Goal: Information Seeking & Learning: Learn about a topic

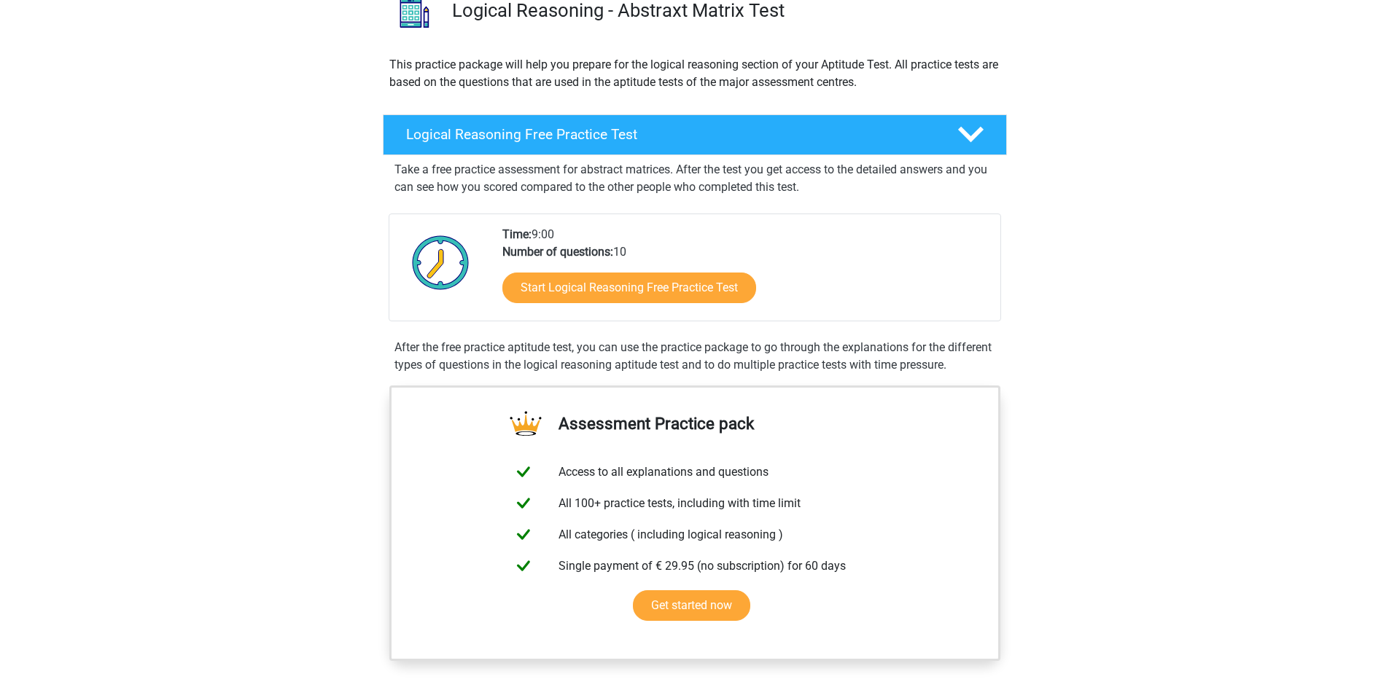
scroll to position [147, 0]
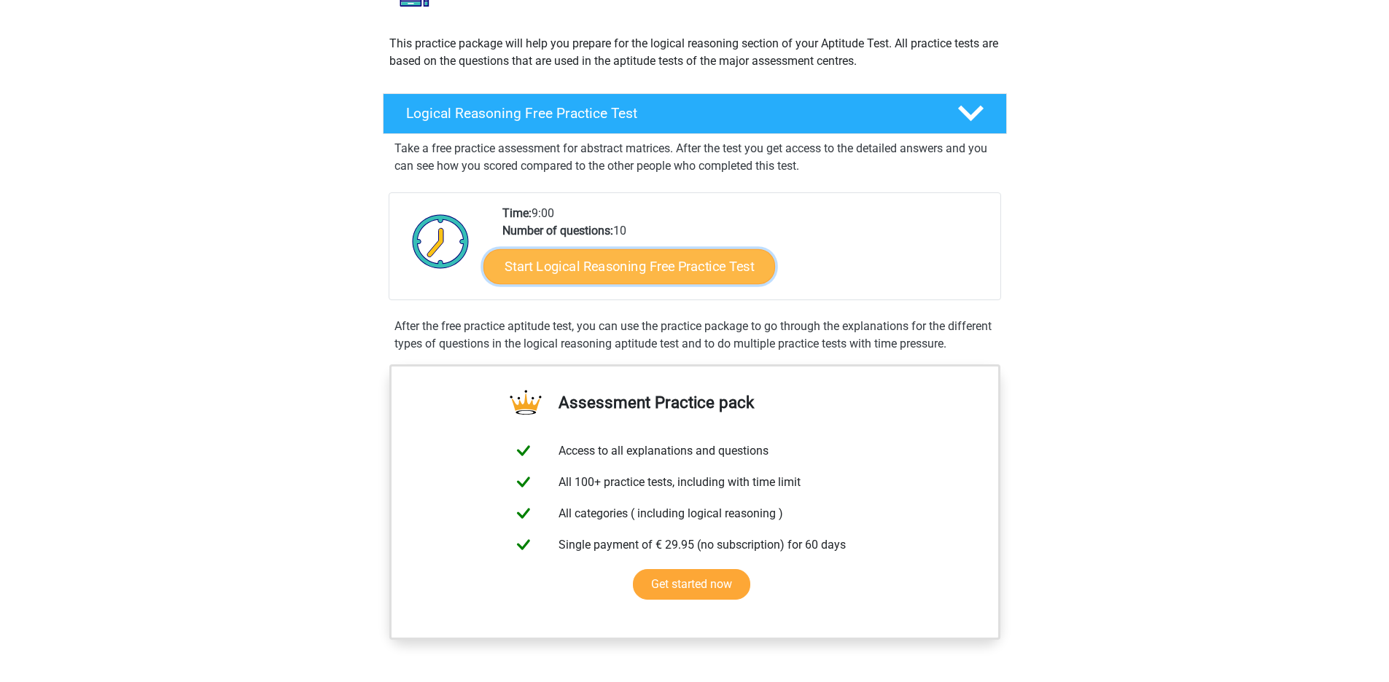
click at [585, 266] on link "Start Logical Reasoning Free Practice Test" at bounding box center [629, 266] width 292 height 35
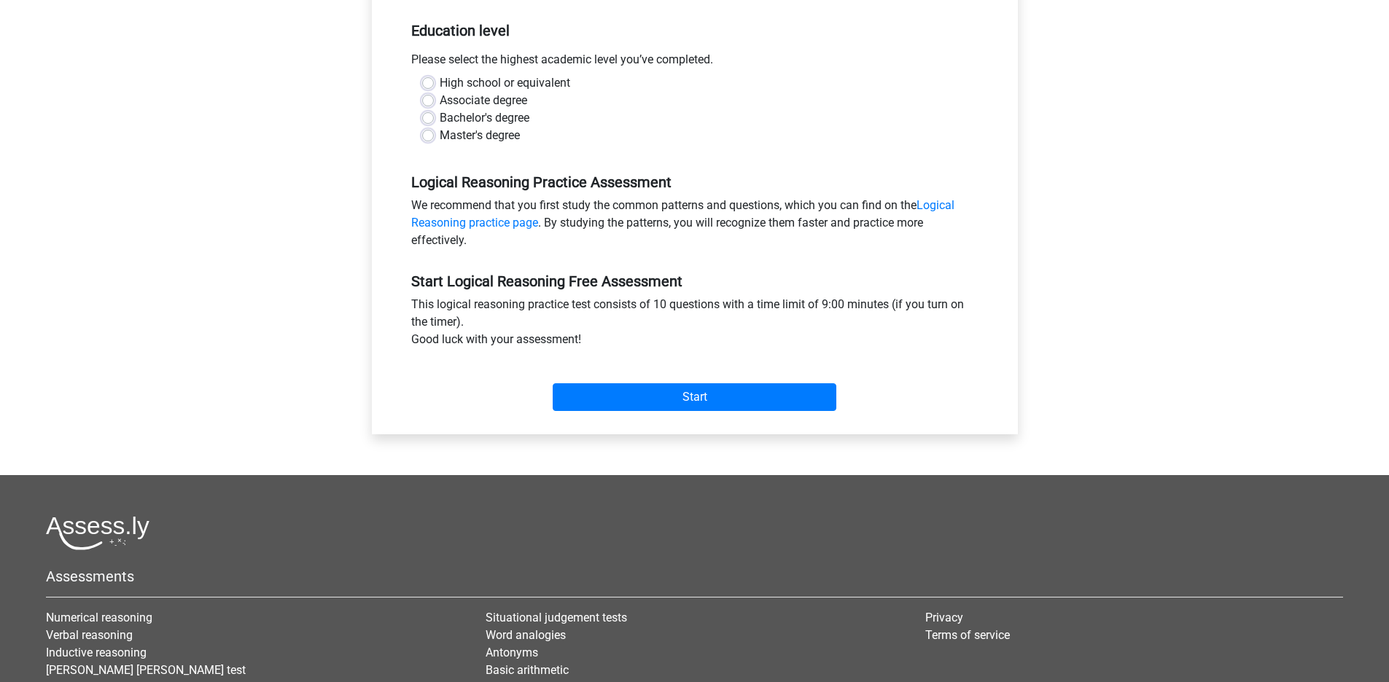
scroll to position [227, 0]
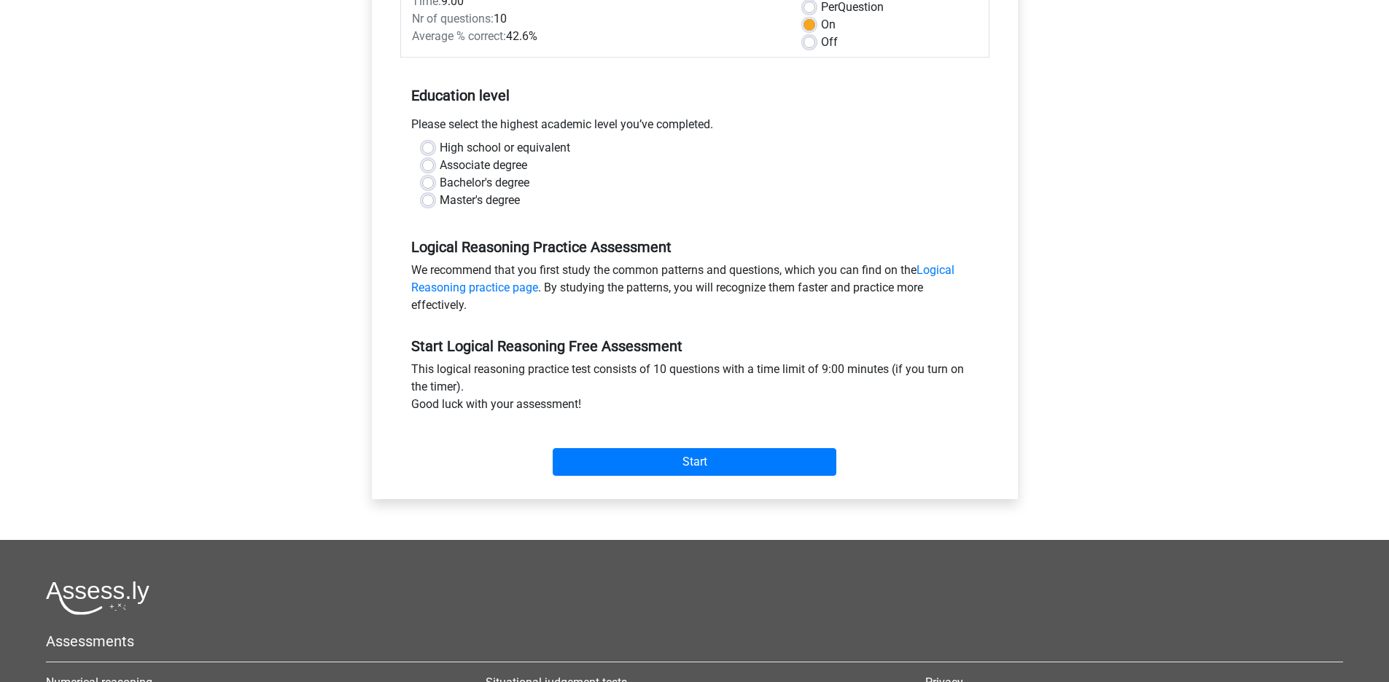
click at [486, 198] on label "Master's degree" at bounding box center [480, 200] width 80 height 17
click at [434, 198] on input "Master's degree" at bounding box center [428, 199] width 12 height 15
radio input "true"
click at [666, 470] on input "Start" at bounding box center [695, 462] width 284 height 28
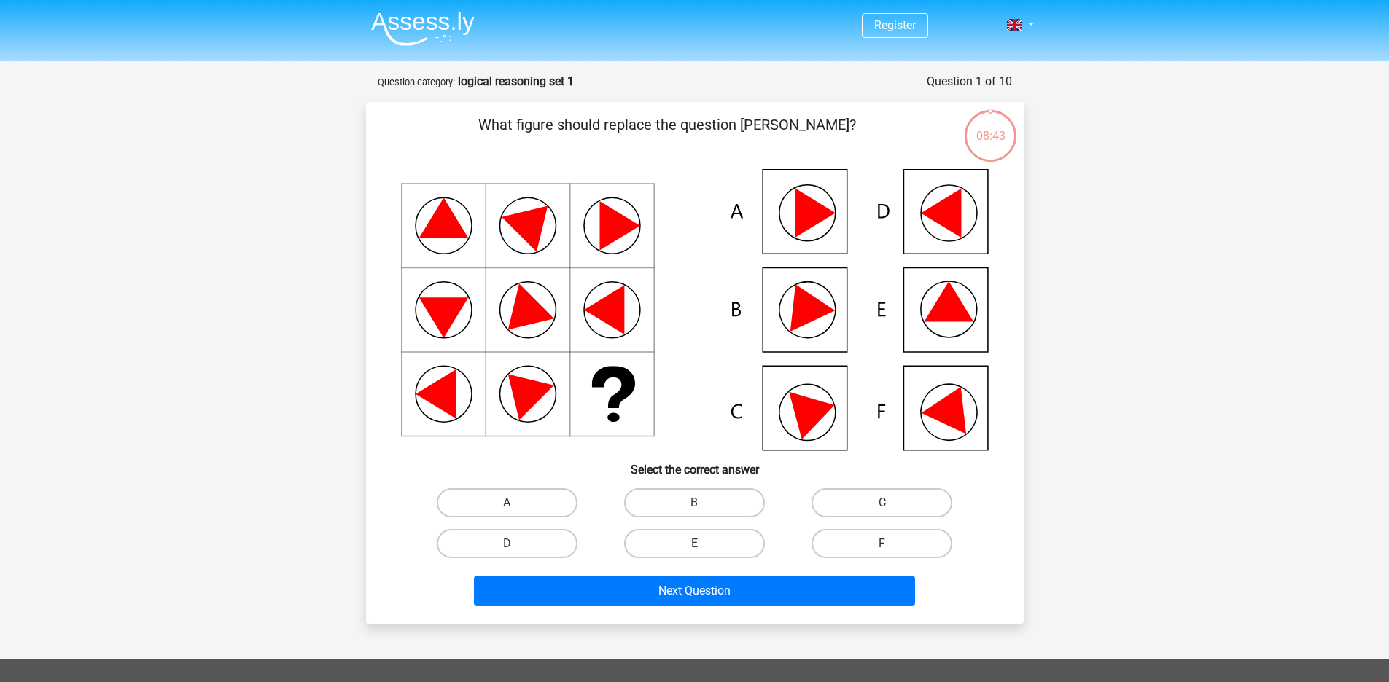
click at [960, 400] on icon at bounding box center [952, 406] width 62 height 58
click at [860, 545] on label "F" at bounding box center [881, 543] width 141 height 29
click at [882, 545] on input "F" at bounding box center [886, 548] width 9 height 9
radio input "true"
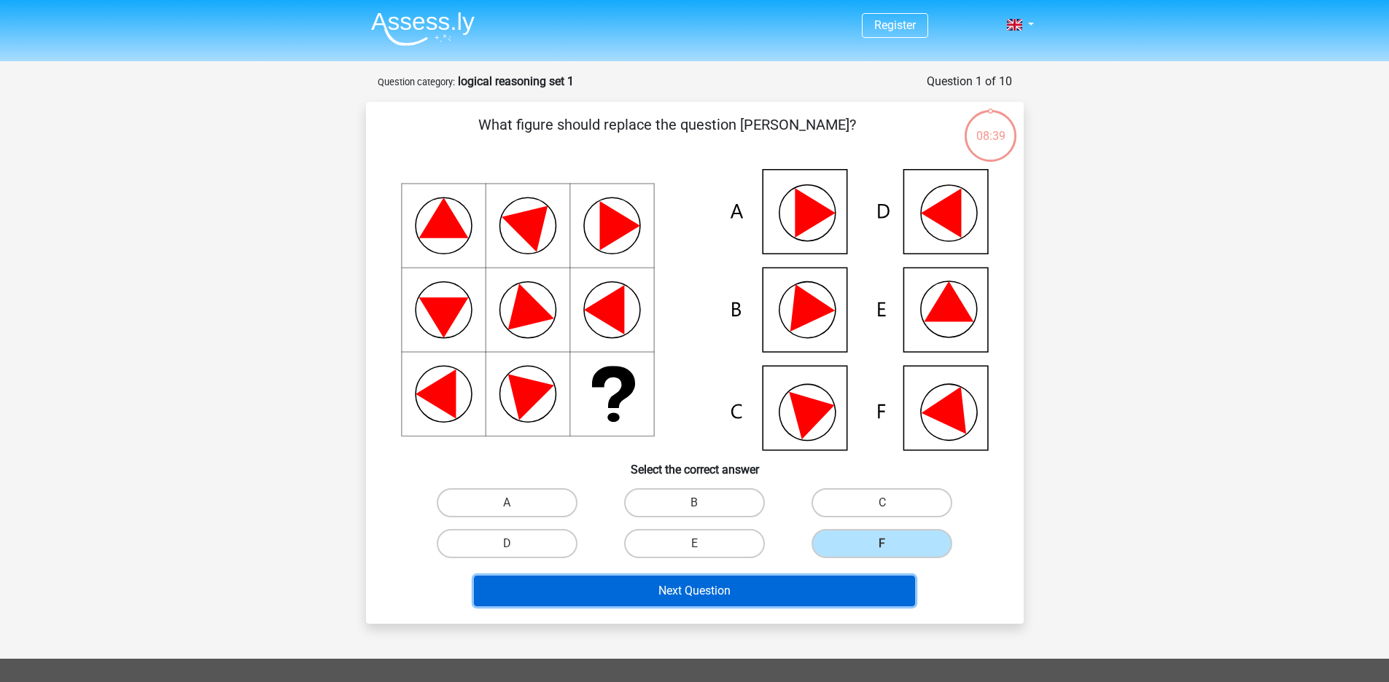
click at [791, 588] on button "Next Question" at bounding box center [694, 591] width 441 height 31
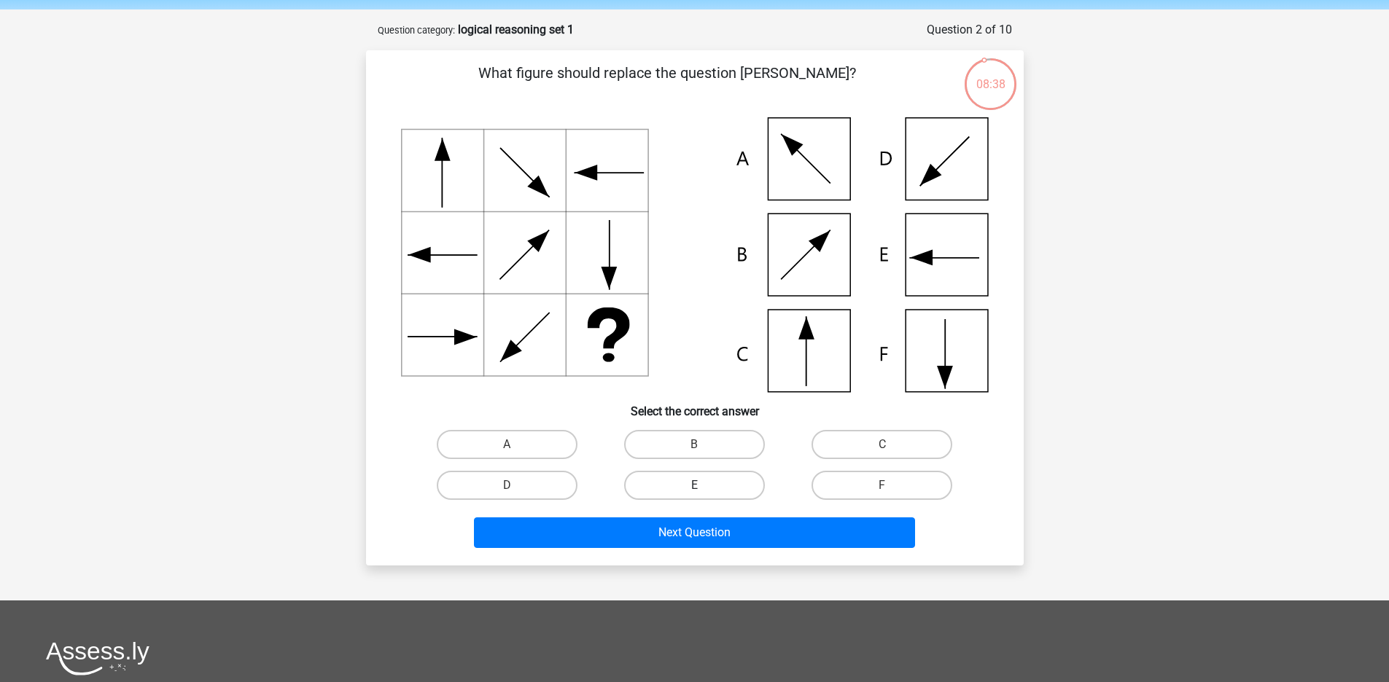
scroll to position [31, 0]
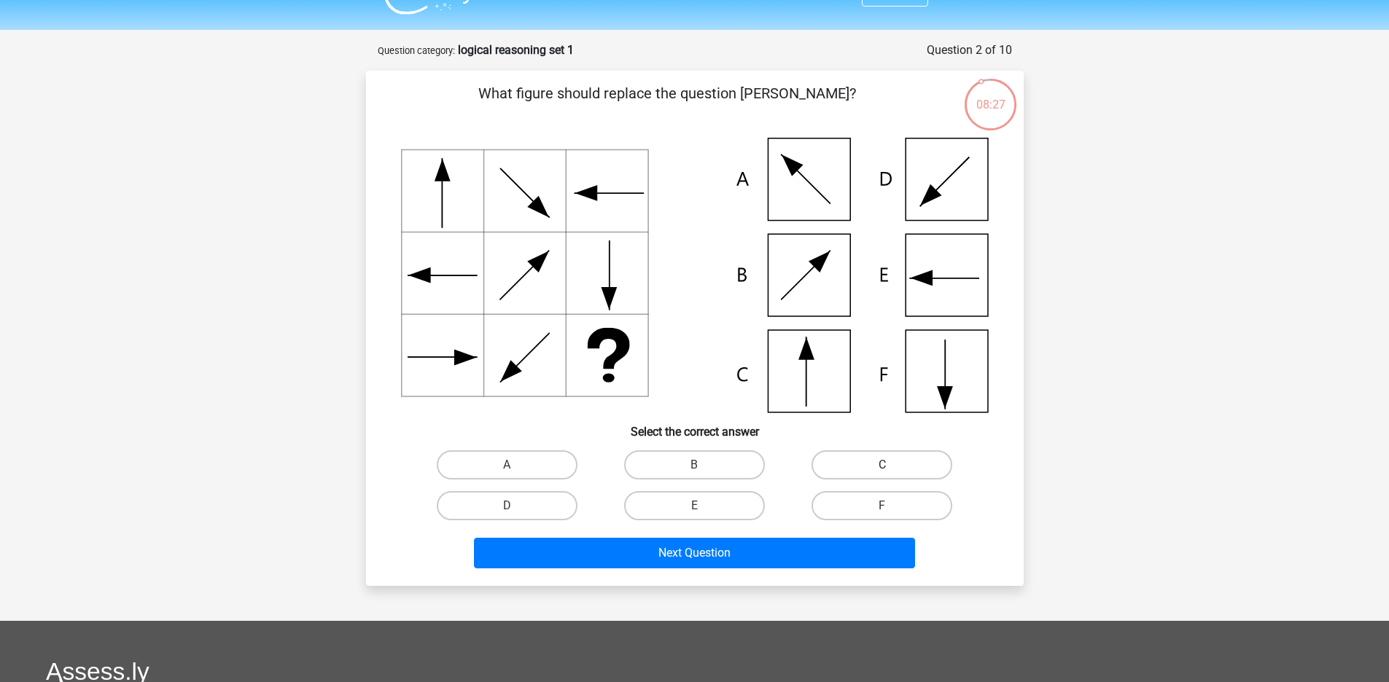
click at [860, 477] on label "C" at bounding box center [881, 465] width 141 height 29
click at [882, 475] on input "C" at bounding box center [886, 469] width 9 height 9
radio input "true"
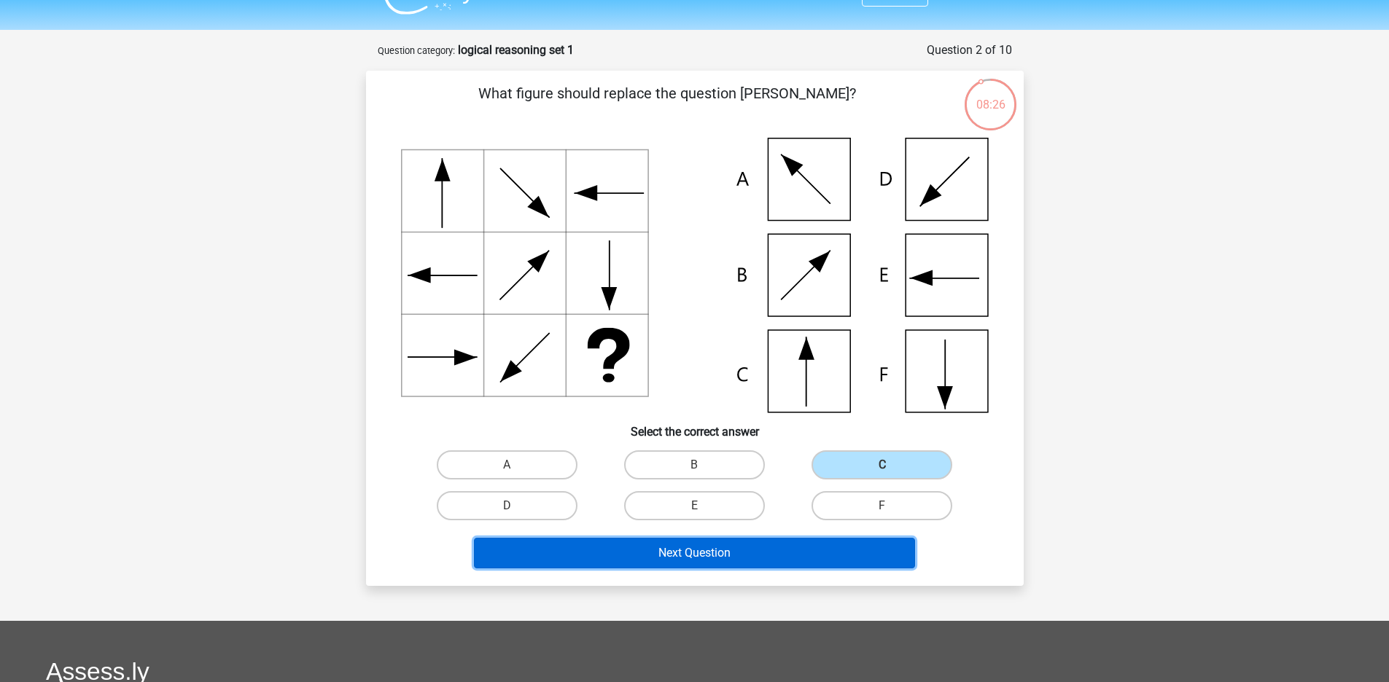
click at [733, 555] on button "Next Question" at bounding box center [694, 553] width 441 height 31
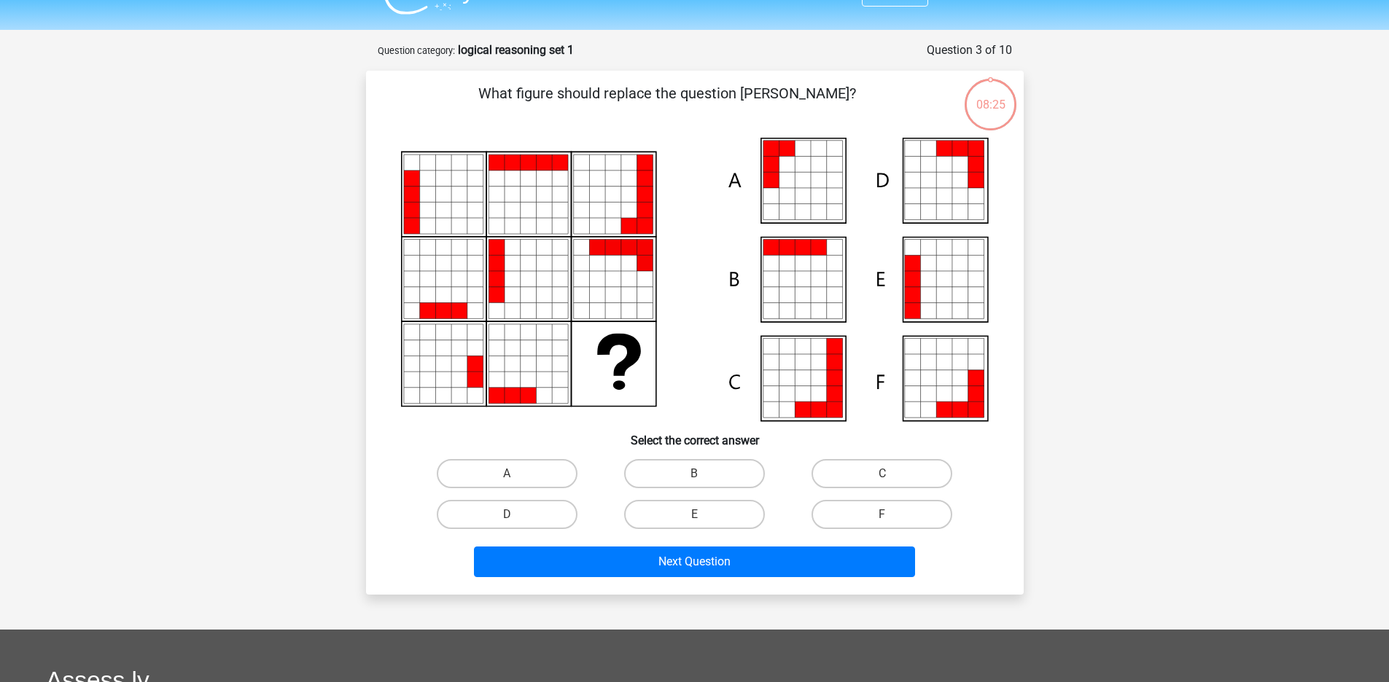
scroll to position [73, 0]
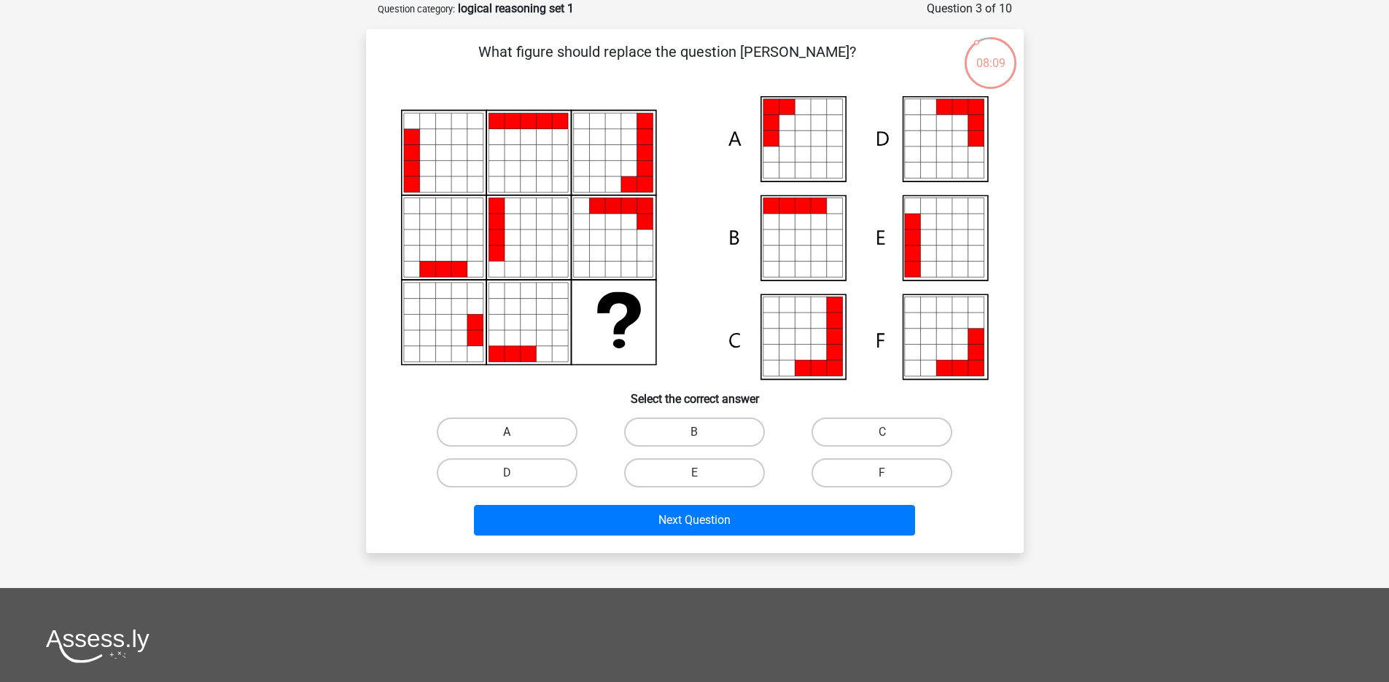
click at [514, 427] on label "A" at bounding box center [507, 432] width 141 height 29
click at [514, 432] on input "A" at bounding box center [511, 436] width 9 height 9
radio input "true"
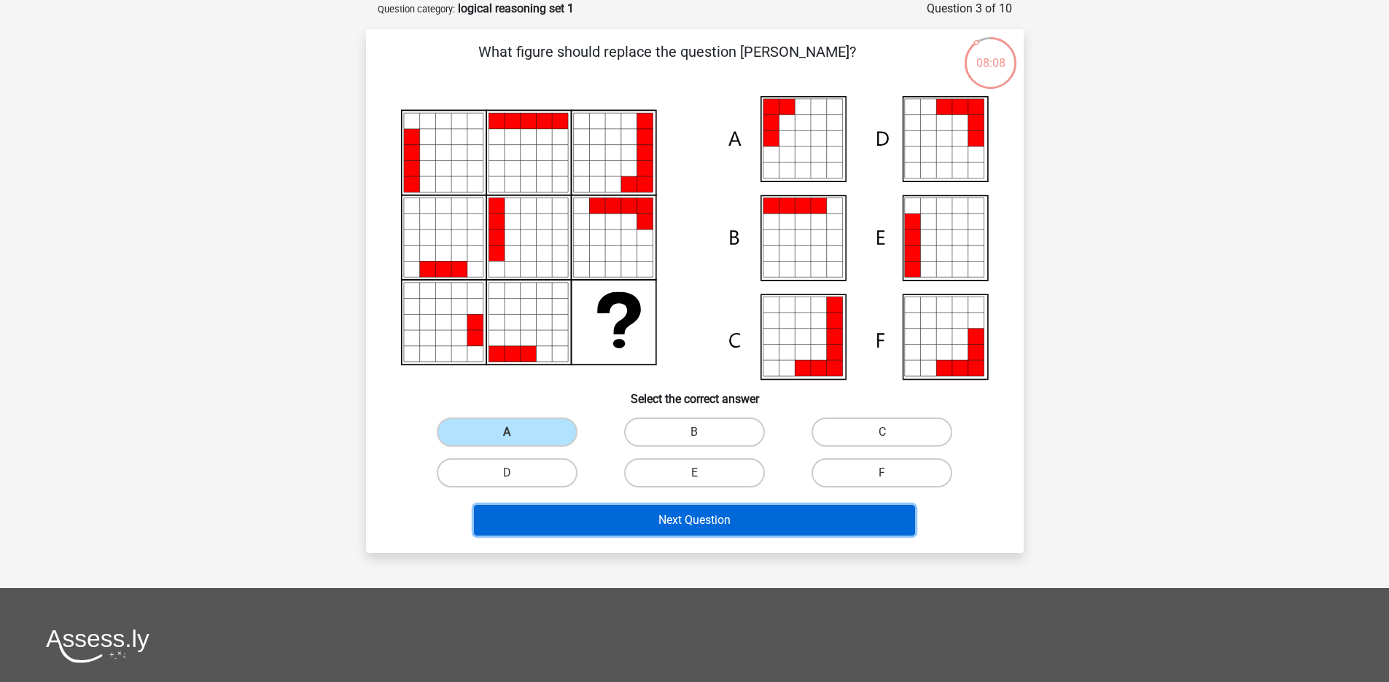
click at [685, 529] on button "Next Question" at bounding box center [694, 520] width 441 height 31
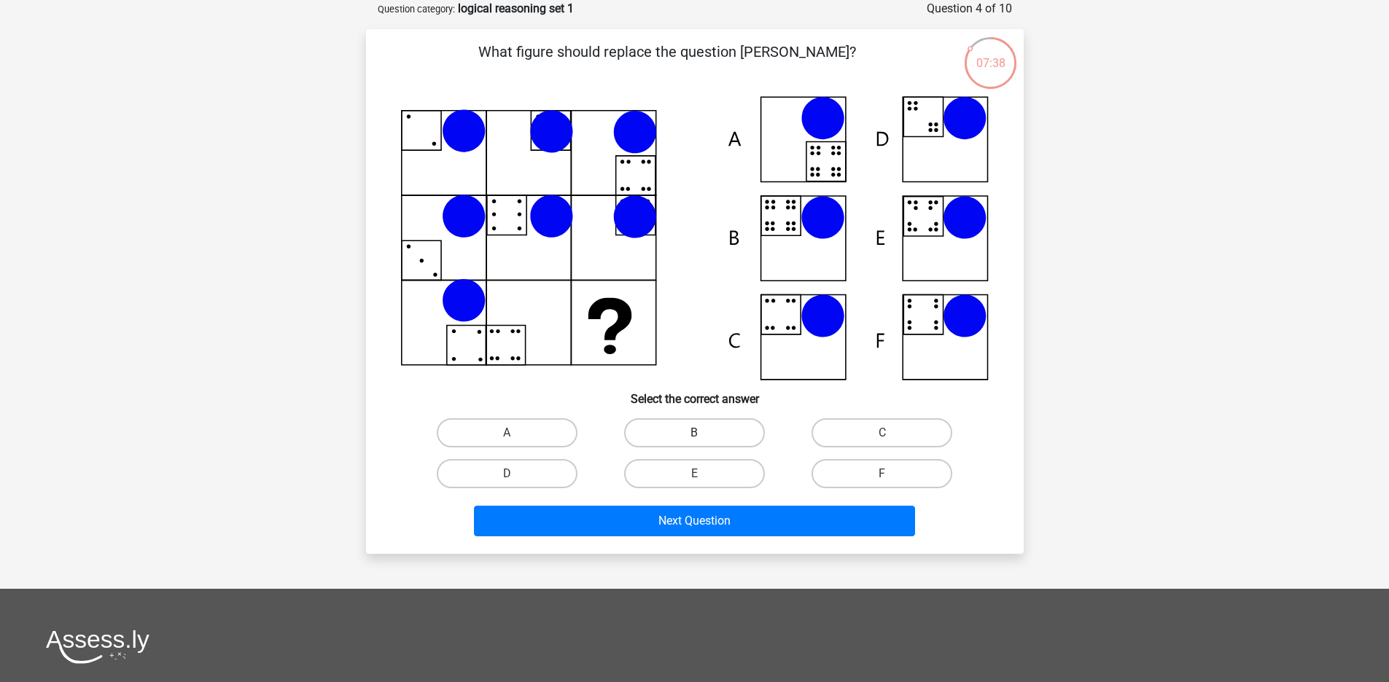
click at [669, 423] on label "B" at bounding box center [694, 432] width 141 height 29
click at [694, 433] on input "B" at bounding box center [698, 437] width 9 height 9
radio input "true"
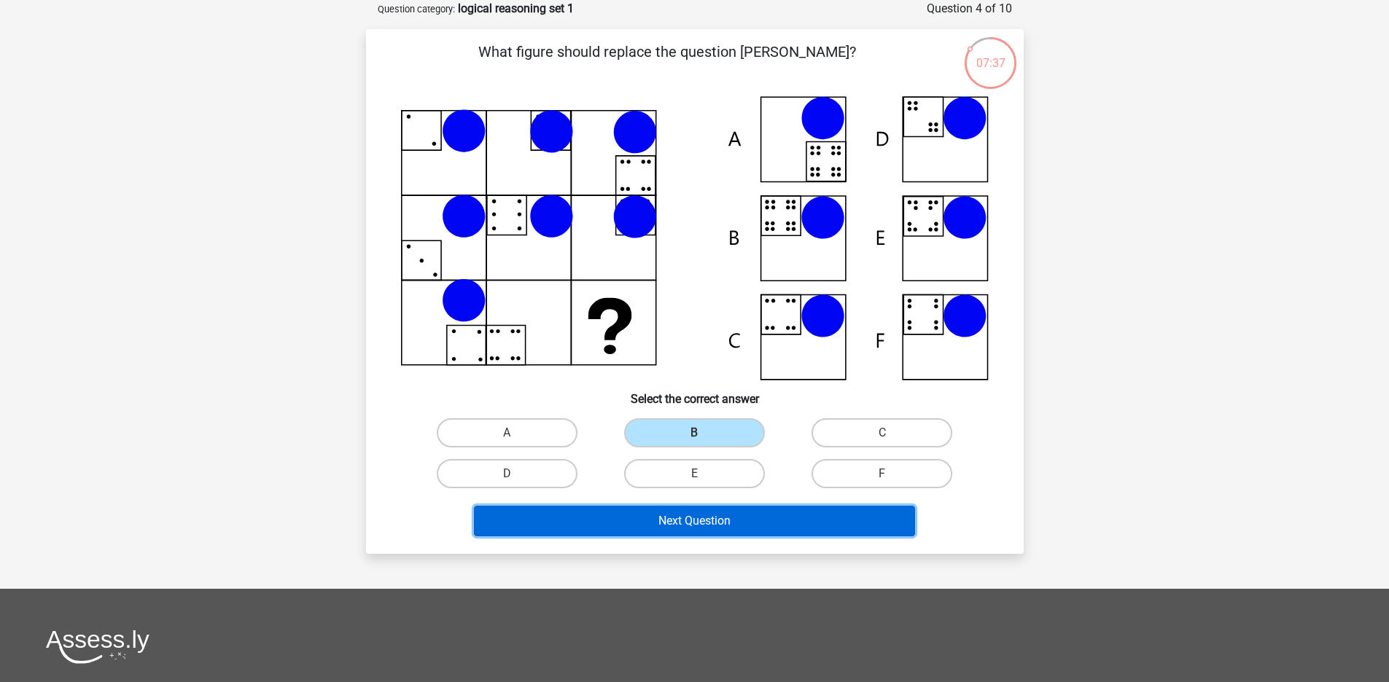
click at [674, 516] on button "Next Question" at bounding box center [694, 521] width 441 height 31
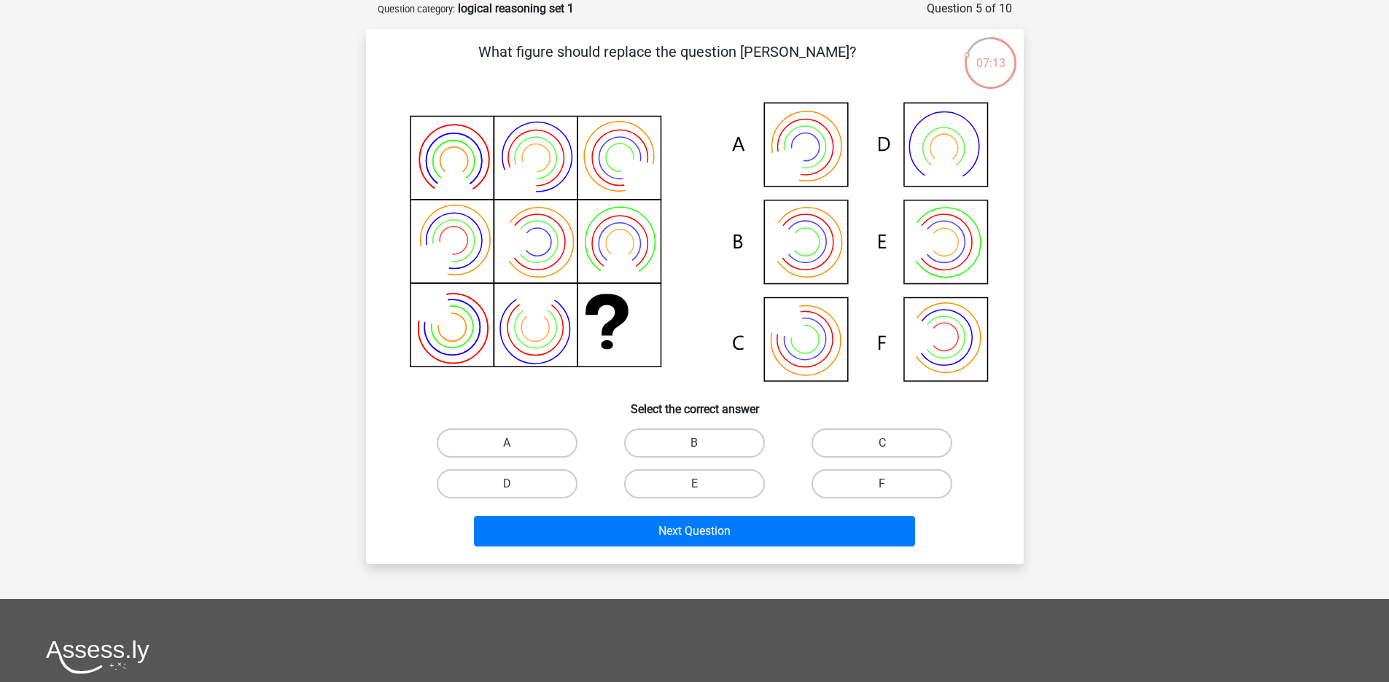
drag, startPoint x: 784, startPoint y: 155, endPoint x: 782, endPoint y: 165, distance: 10.6
click at [784, 155] on icon at bounding box center [793, 159] width 62 height 62
click at [536, 435] on label "A" at bounding box center [507, 443] width 141 height 29
click at [516, 443] on input "A" at bounding box center [511, 447] width 9 height 9
radio input "true"
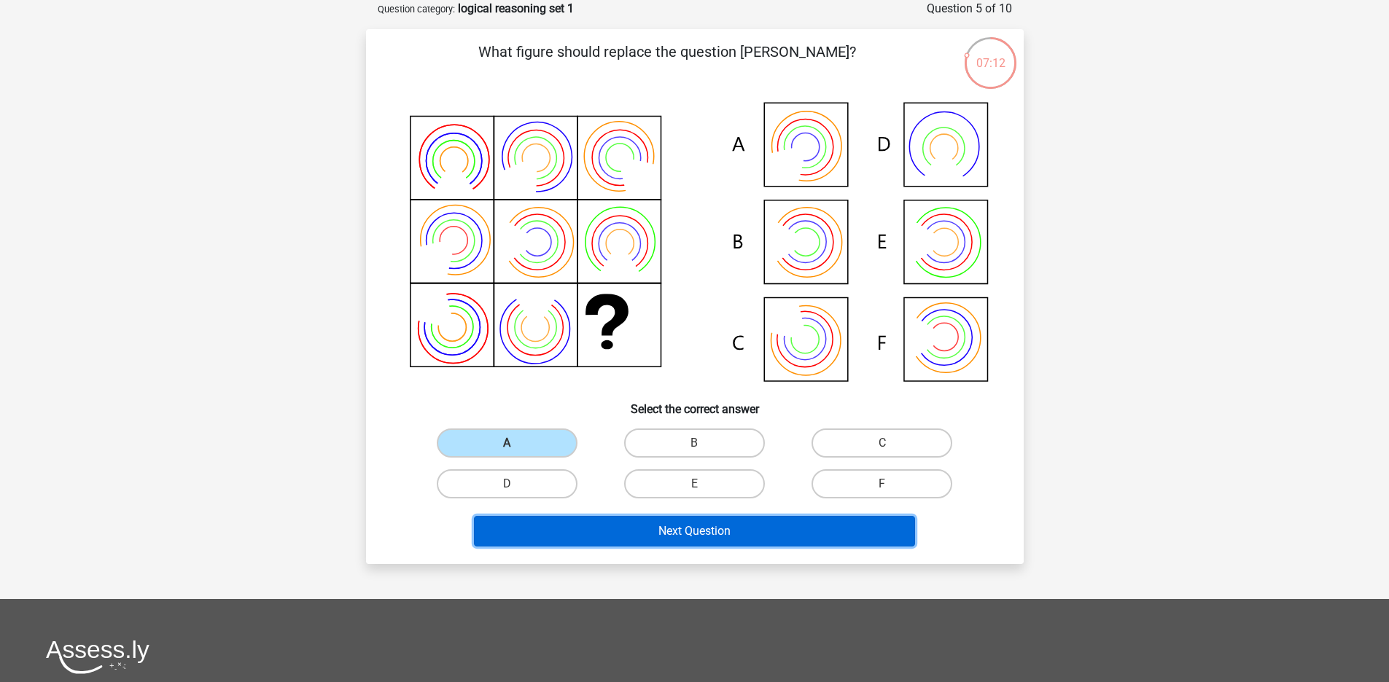
click at [622, 534] on button "Next Question" at bounding box center [694, 531] width 441 height 31
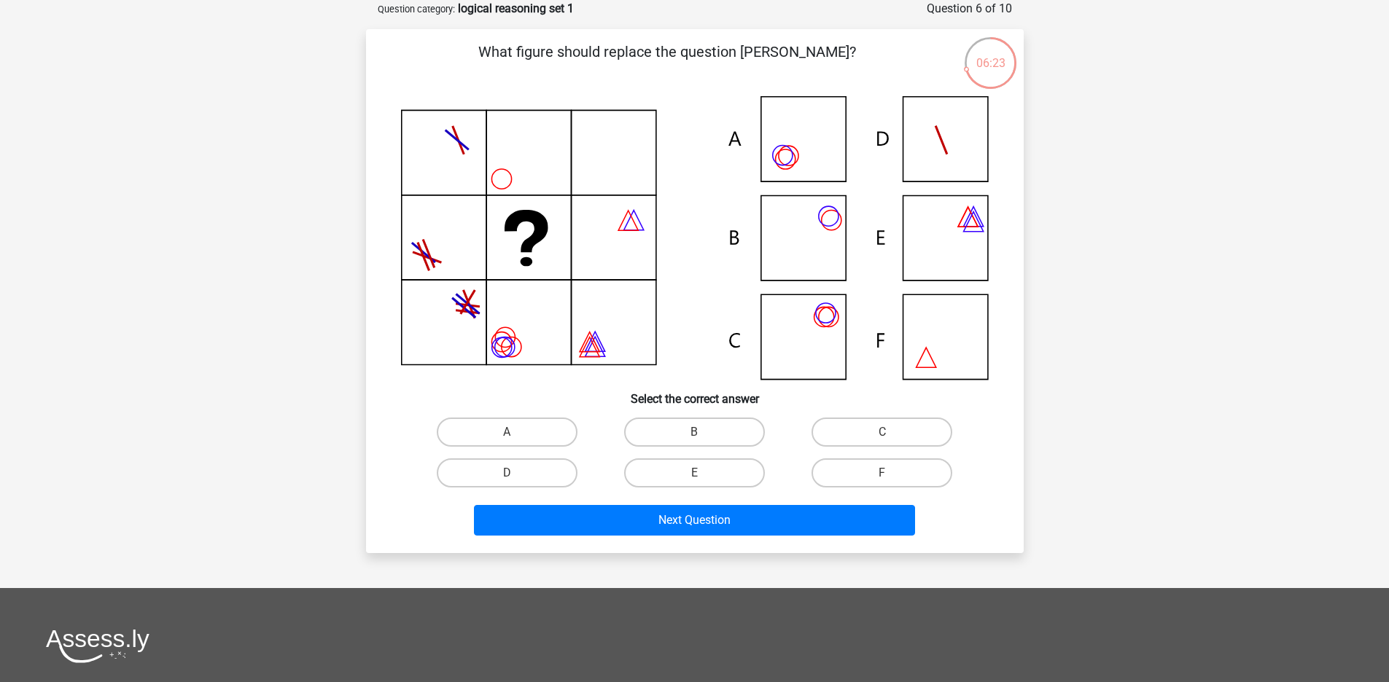
click at [792, 321] on icon at bounding box center [695, 238] width 588 height 284
click at [862, 442] on label "C" at bounding box center [881, 432] width 141 height 29
click at [882, 442] on input "C" at bounding box center [886, 436] width 9 height 9
radio input "true"
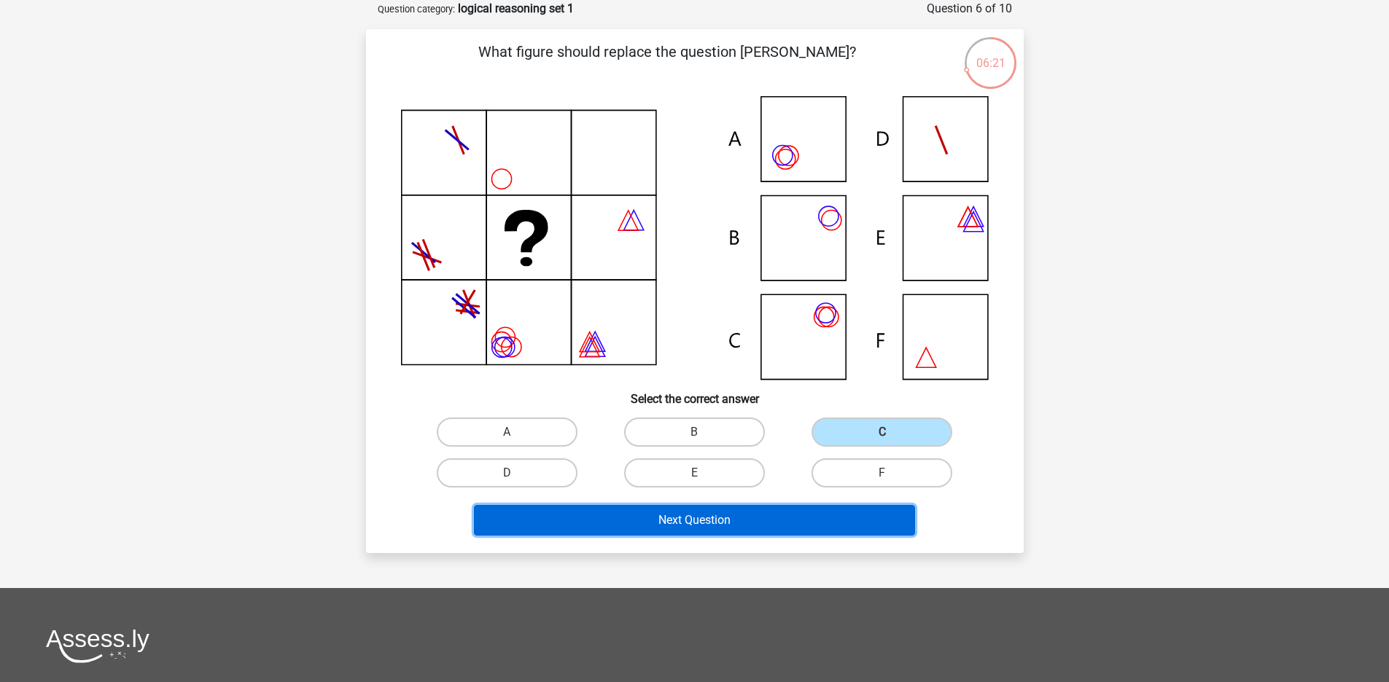
click at [776, 513] on button "Next Question" at bounding box center [694, 520] width 441 height 31
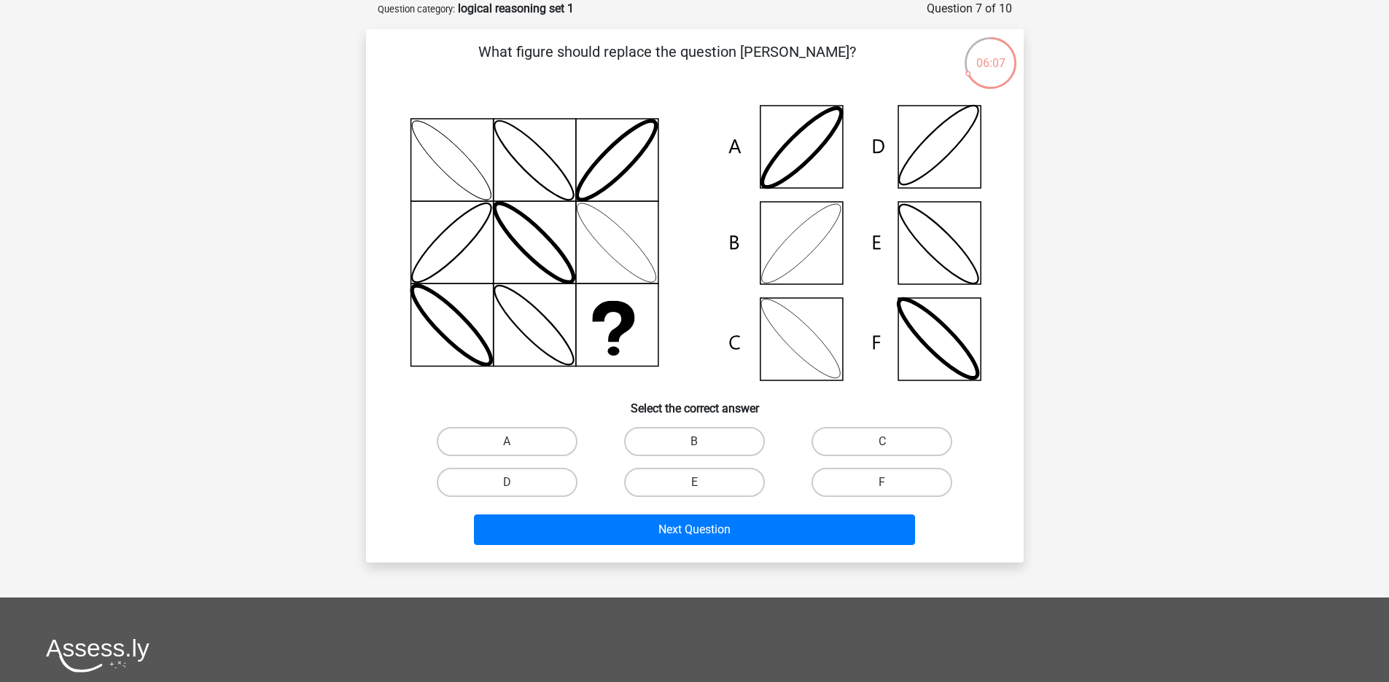
click at [814, 231] on icon at bounding box center [695, 243] width 588 height 294
click at [675, 435] on label "B" at bounding box center [694, 441] width 141 height 29
click at [694, 442] on input "B" at bounding box center [698, 446] width 9 height 9
radio input "true"
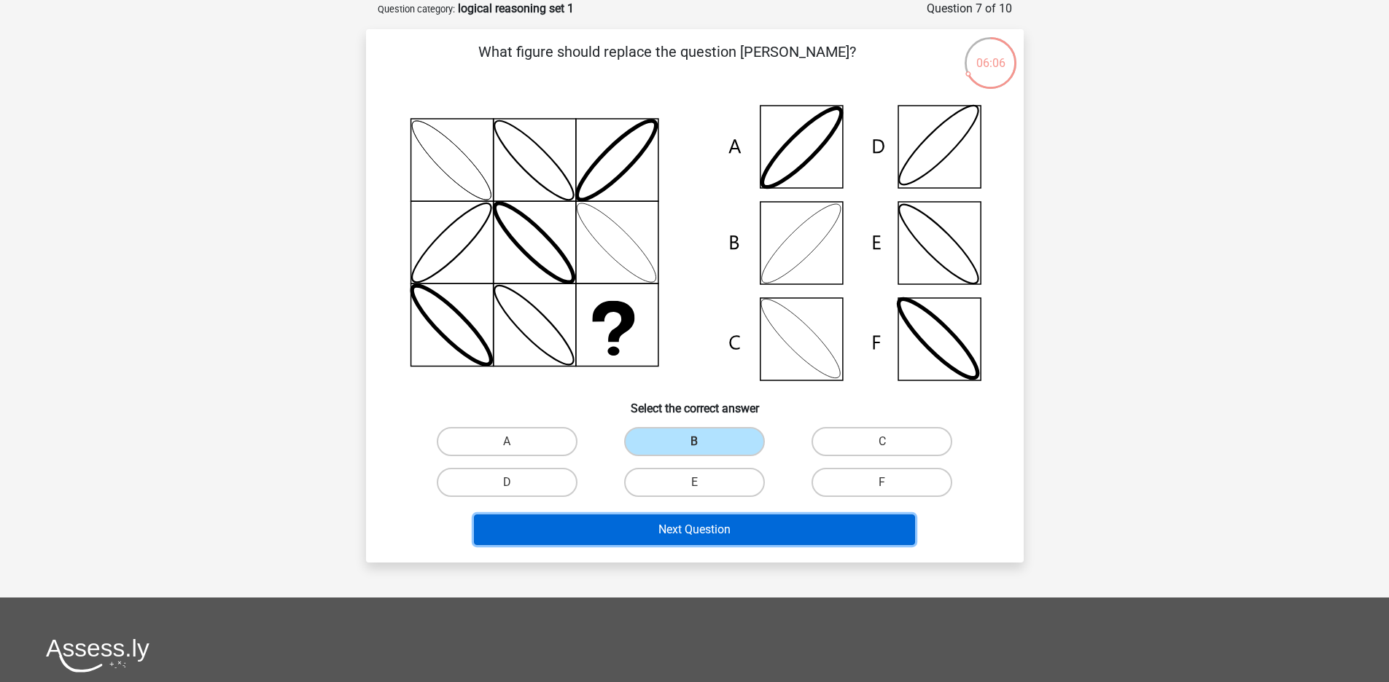
click at [656, 527] on button "Next Question" at bounding box center [694, 530] width 441 height 31
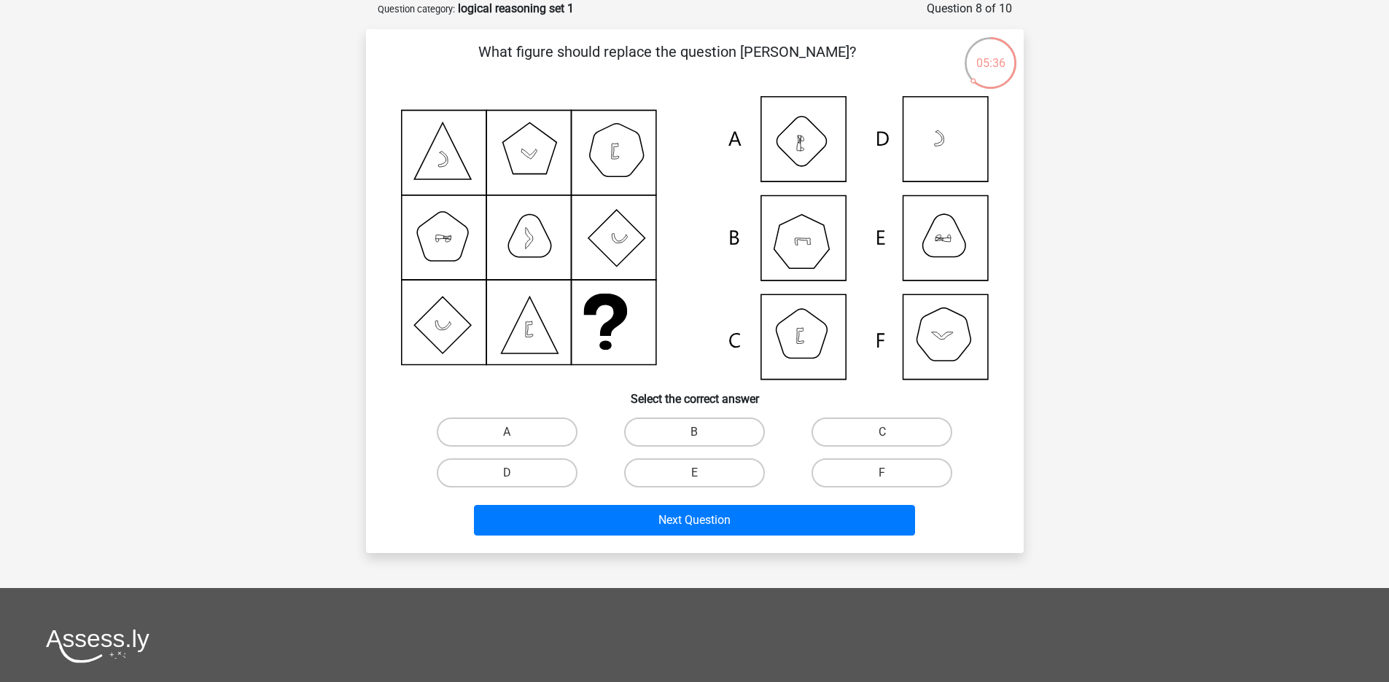
click at [798, 243] on icon at bounding box center [695, 238] width 588 height 284
click at [687, 430] on label "B" at bounding box center [694, 432] width 141 height 29
click at [694, 432] on input "B" at bounding box center [698, 436] width 9 height 9
radio input "true"
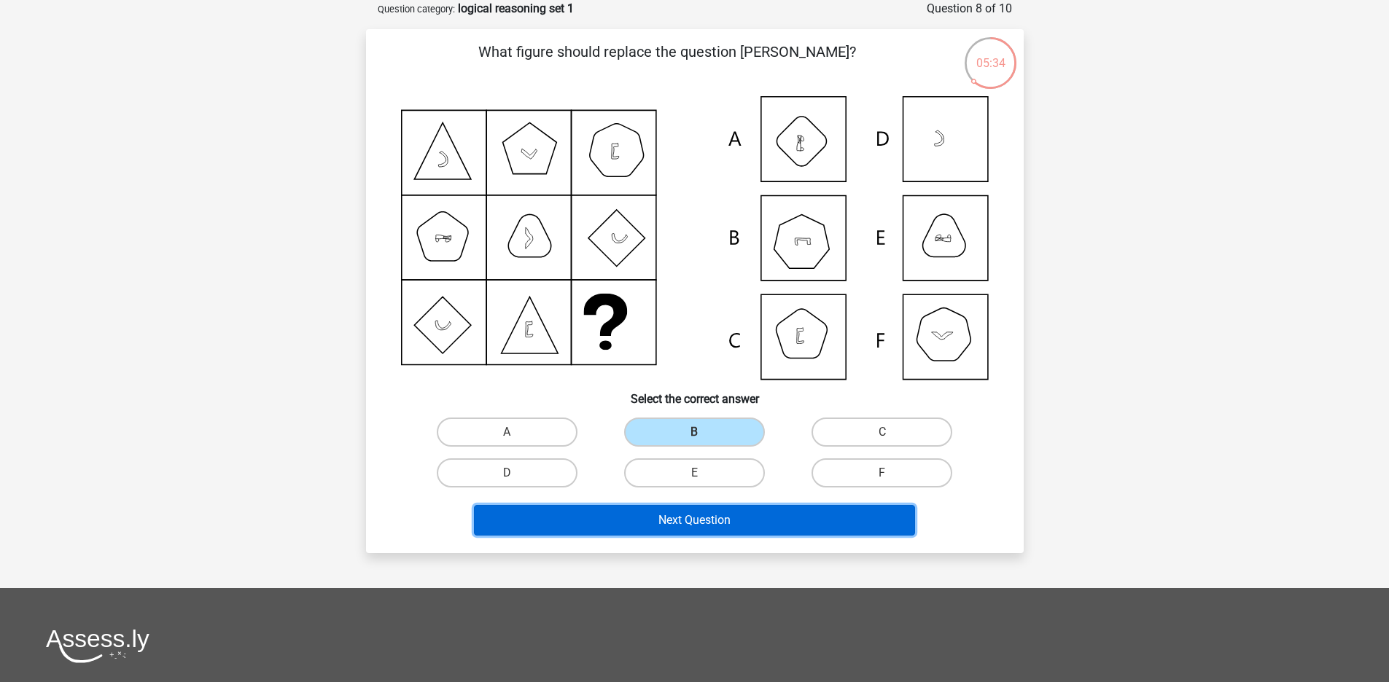
click at [687, 513] on button "Next Question" at bounding box center [694, 520] width 441 height 31
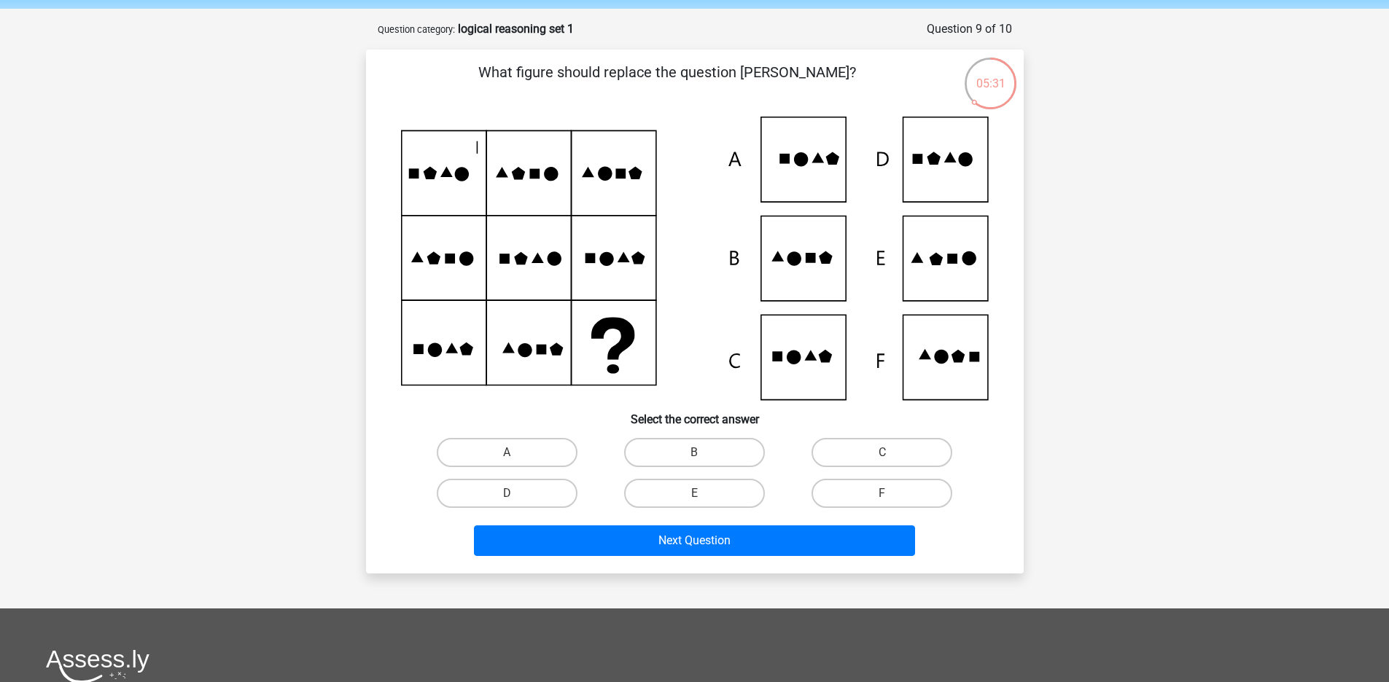
scroll to position [53, 0]
click at [798, 262] on icon at bounding box center [794, 258] width 14 height 14
click at [956, 254] on icon at bounding box center [952, 258] width 10 height 10
click at [702, 499] on input "E" at bounding box center [698, 497] width 9 height 9
radio input "true"
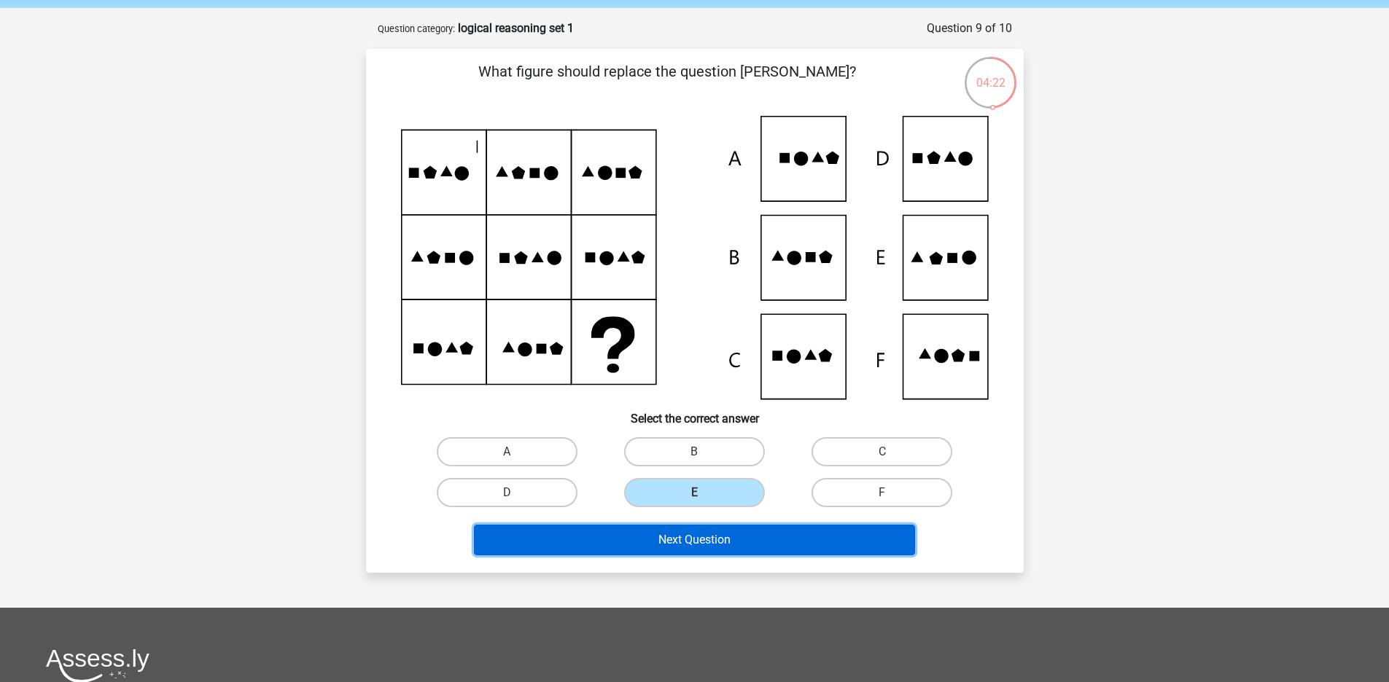
click at [682, 536] on button "Next Question" at bounding box center [694, 540] width 441 height 31
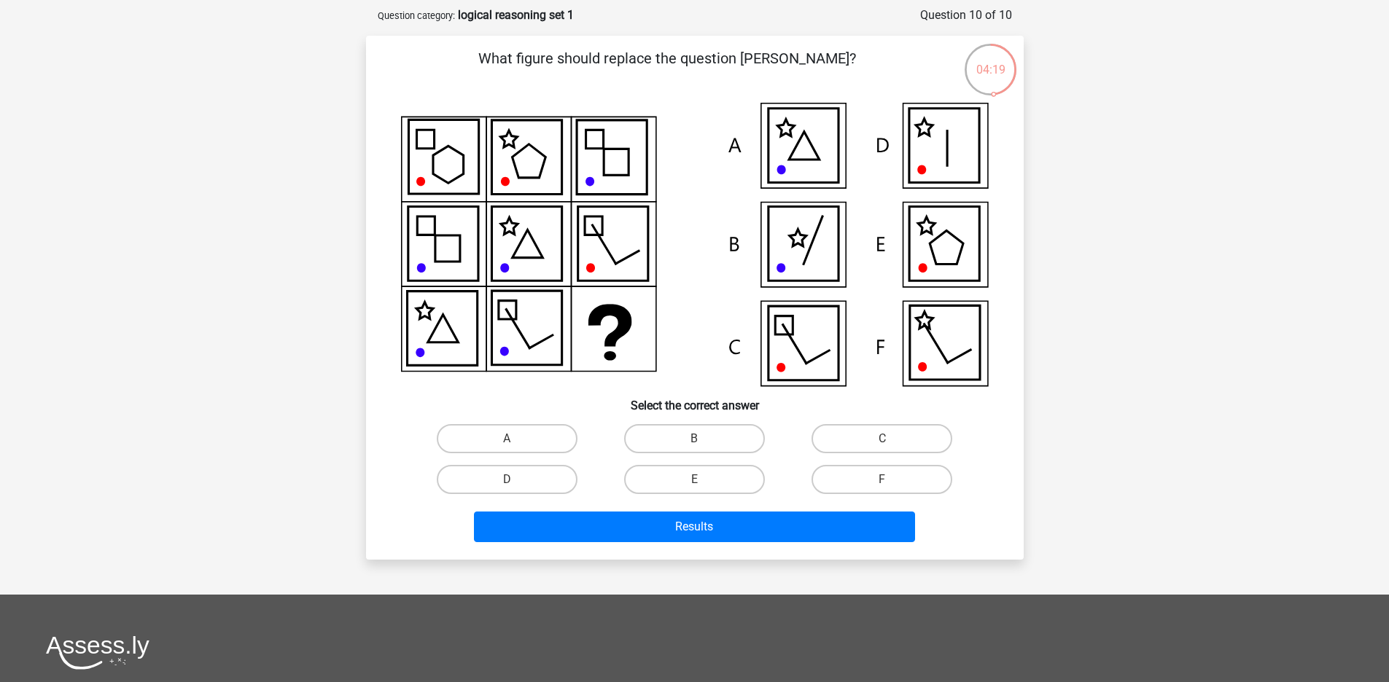
scroll to position [65, 0]
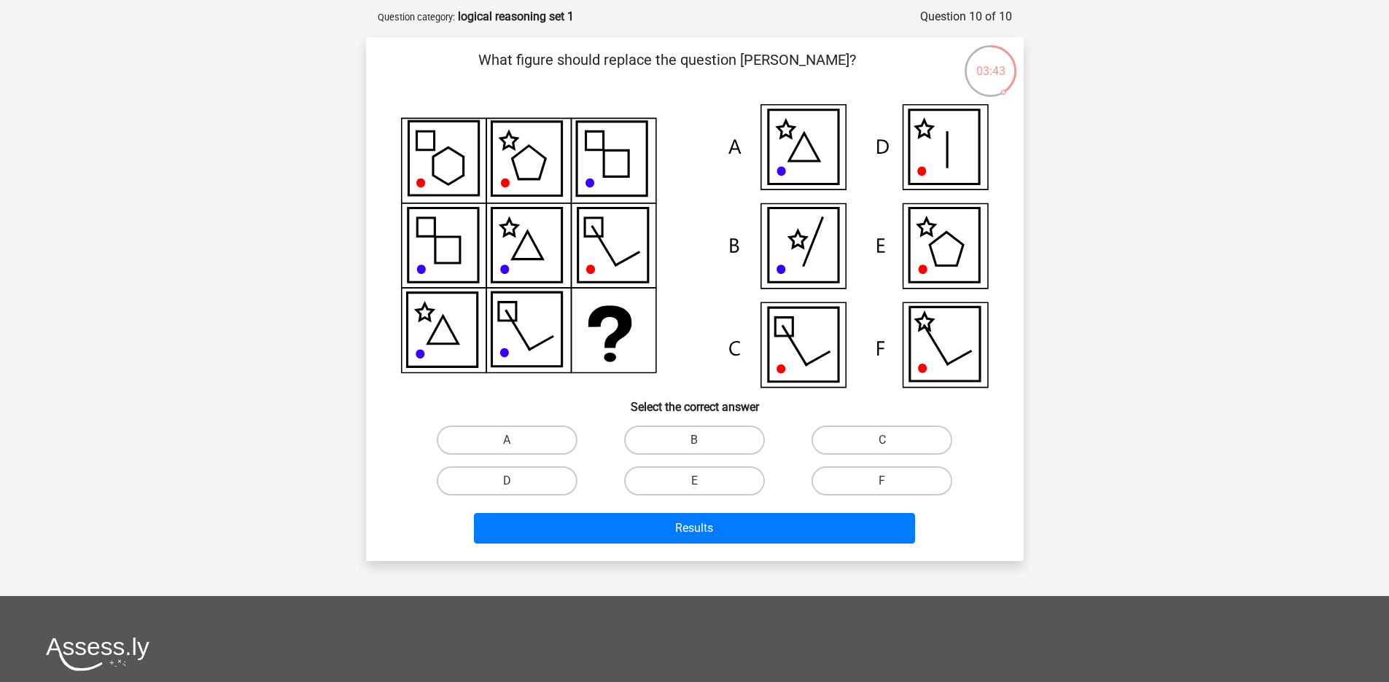
click at [930, 230] on icon at bounding box center [926, 227] width 17 height 17
click at [714, 479] on label "E" at bounding box center [694, 481] width 141 height 29
click at [704, 481] on input "E" at bounding box center [698, 485] width 9 height 9
radio input "true"
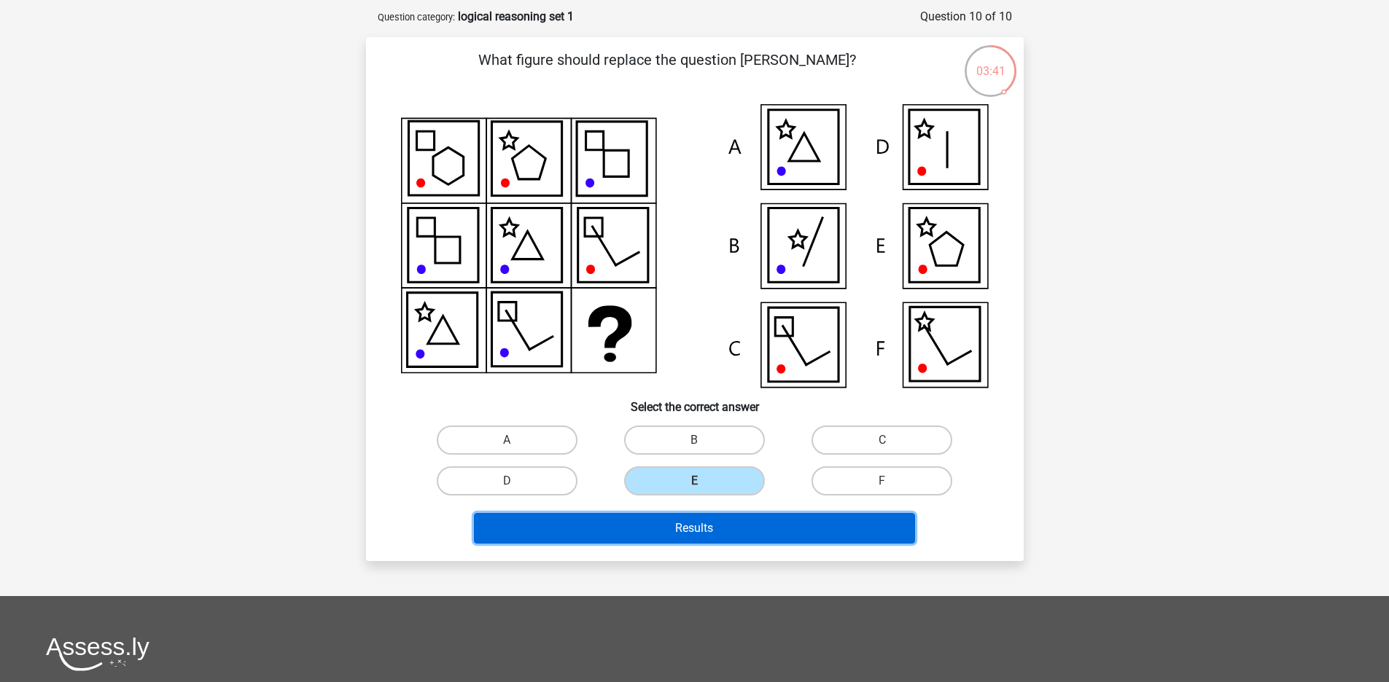
click at [706, 519] on button "Results" at bounding box center [694, 528] width 441 height 31
